Goal: Information Seeking & Learning: Learn about a topic

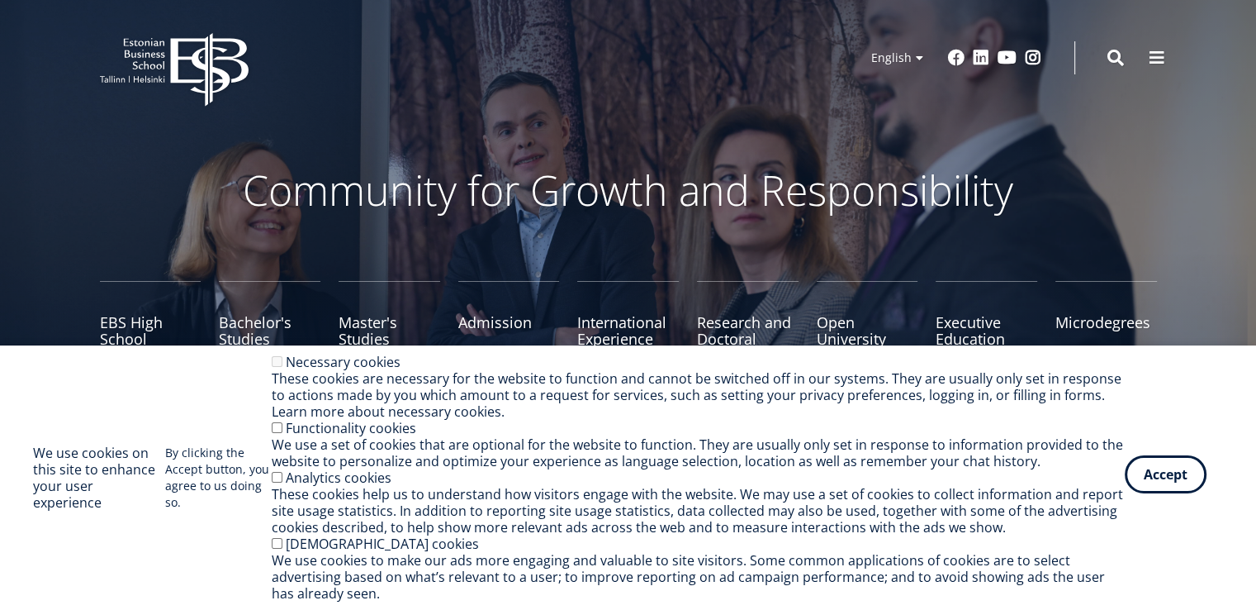
click at [1163, 474] on button "Accept" at bounding box center [1166, 474] width 82 height 38
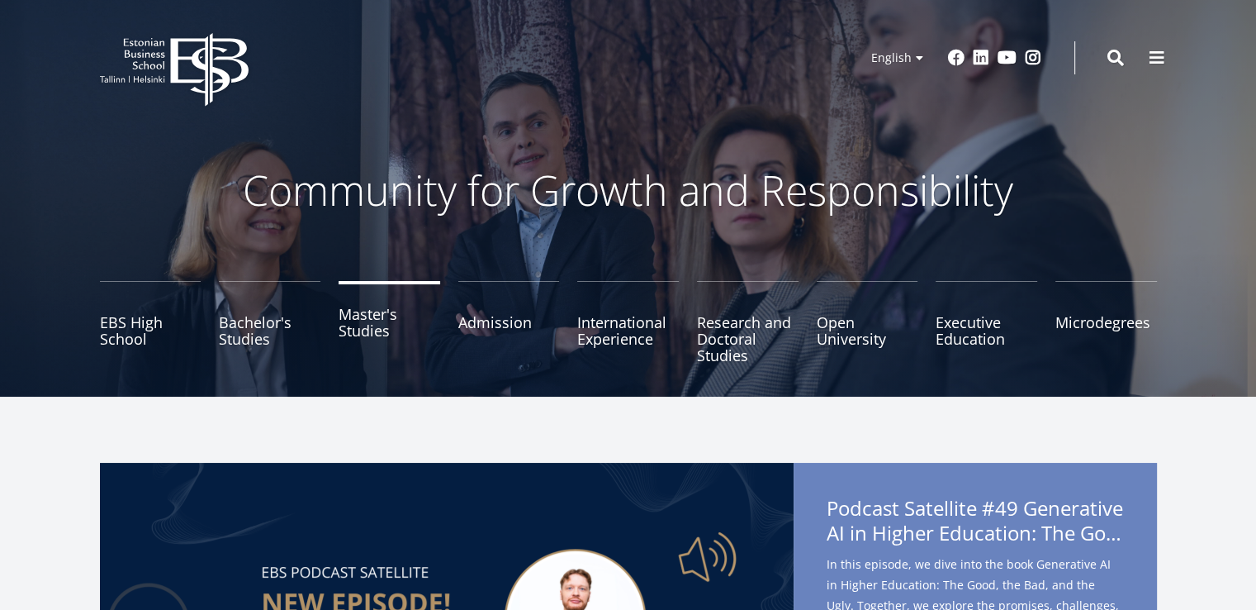
click at [358, 325] on link "Master's Studies" at bounding box center [390, 322] width 102 height 83
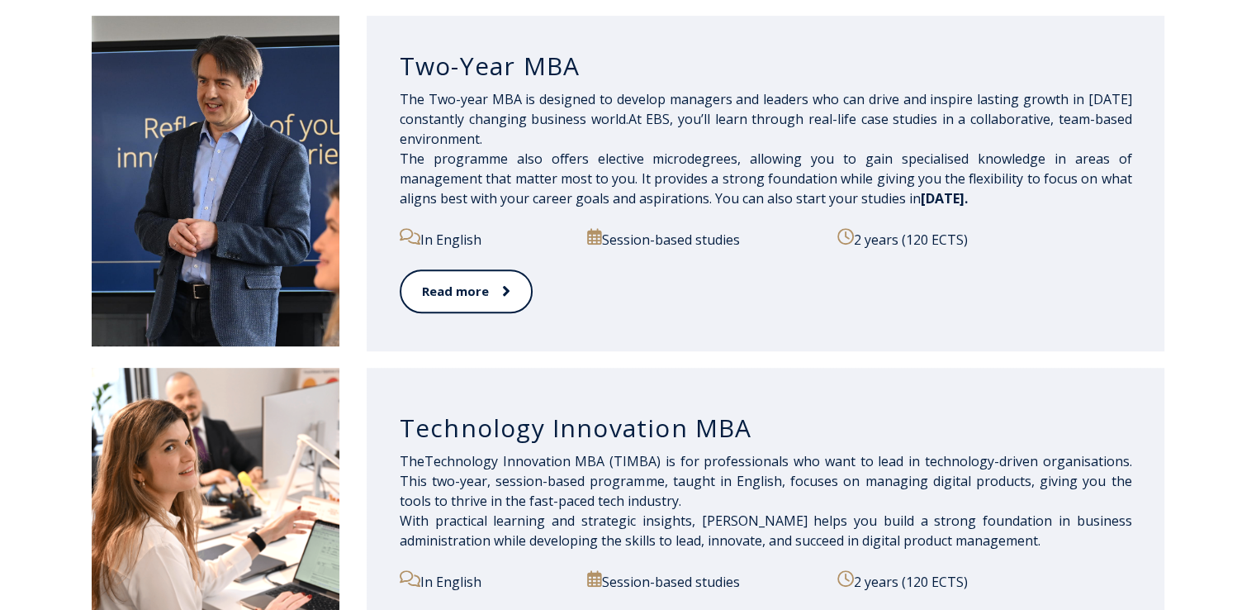
scroll to position [909, 0]
